Goal: Task Accomplishment & Management: Use online tool/utility

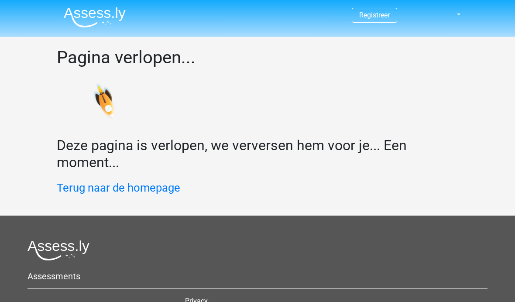
scroll to position [56, 0]
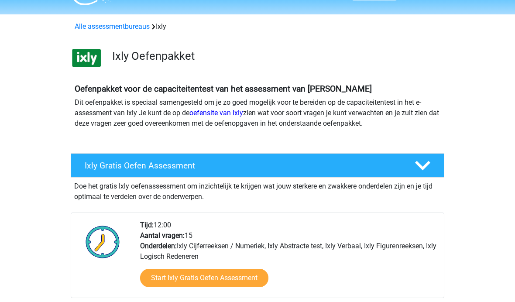
scroll to position [26, 0]
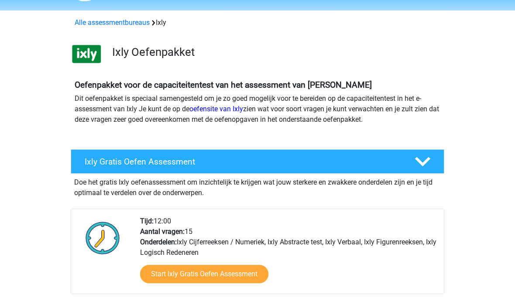
click at [163, 277] on link "Start Ixly Gratis Oefen Assessment" at bounding box center [204, 274] width 128 height 18
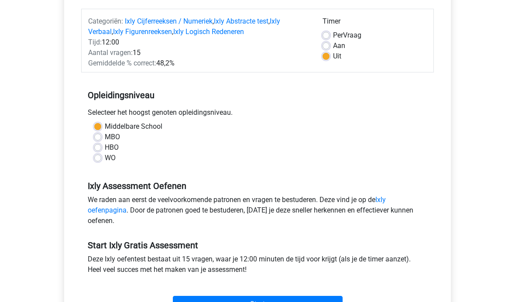
scroll to position [119, 0]
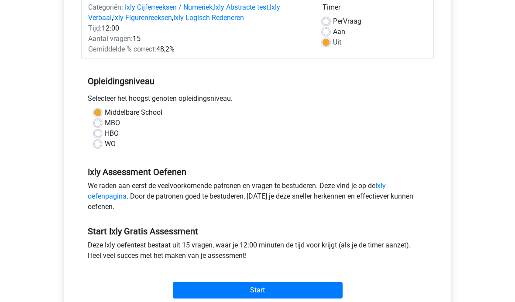
click at [190, 294] on input "Start" at bounding box center [258, 290] width 170 height 17
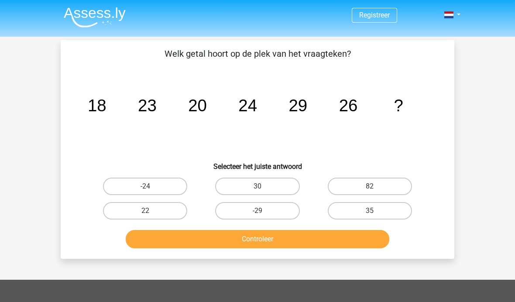
click at [272, 183] on label "30" at bounding box center [257, 186] width 84 height 17
click at [263, 186] on input "30" at bounding box center [260, 189] width 6 height 6
radio input "true"
click at [265, 247] on button "Controleer" at bounding box center [258, 239] width 264 height 18
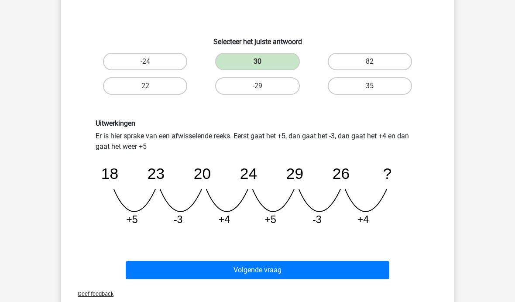
click at [357, 269] on button "Volgende vraag" at bounding box center [258, 270] width 264 height 18
